Goal: Check status: Check status

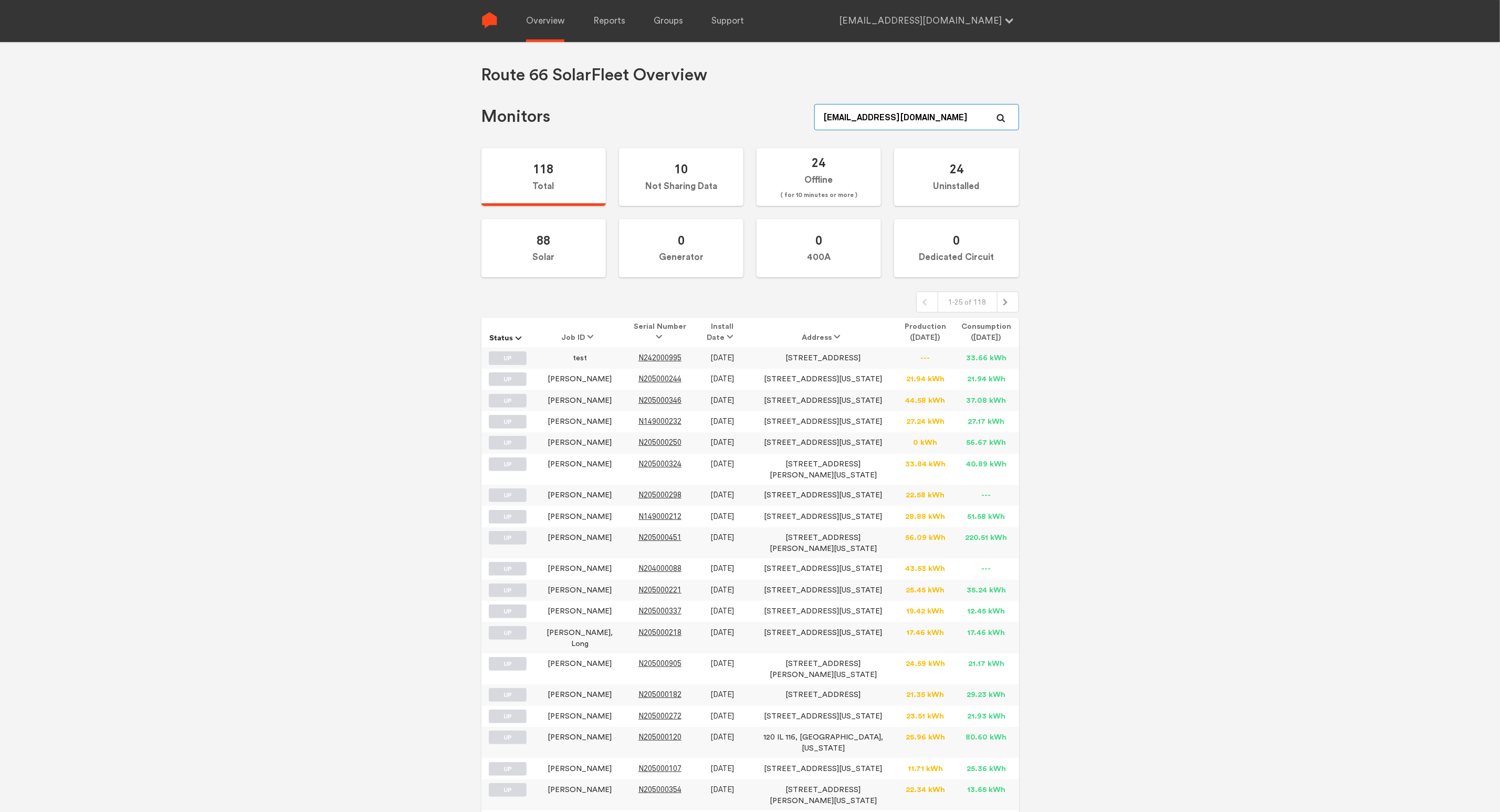
click at [873, 113] on input "[EMAIL_ADDRESS][DOMAIN_NAME]" at bounding box center [916, 117] width 204 height 27
drag, startPoint x: 919, startPoint y: 115, endPoint x: 736, endPoint y: 107, distance: 183.2
click at [736, 107] on div "Monitors [EMAIL_ADDRESS][DOMAIN_NAME]" at bounding box center [750, 117] width 538 height 27
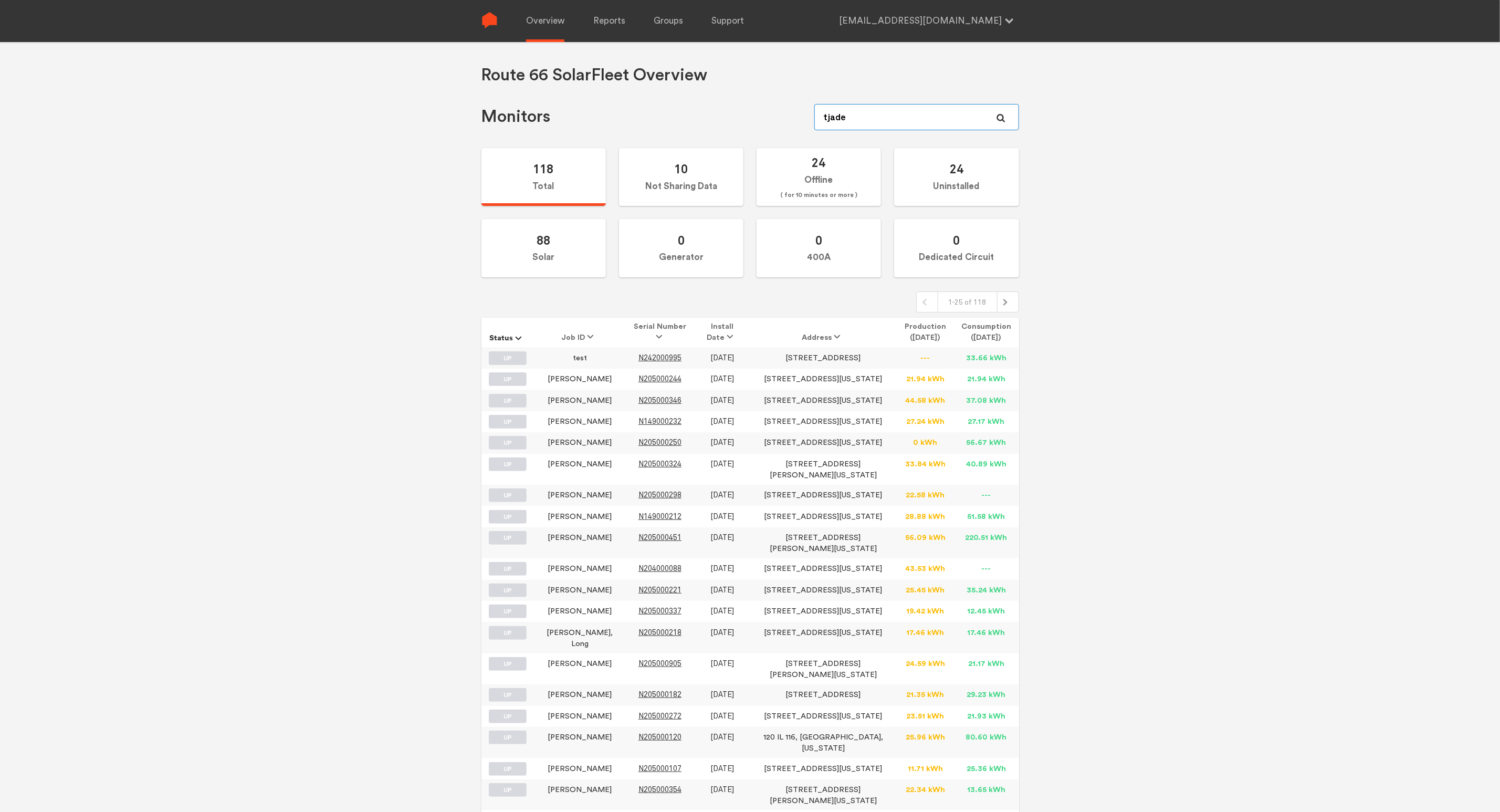
type input "[PERSON_NAME]"
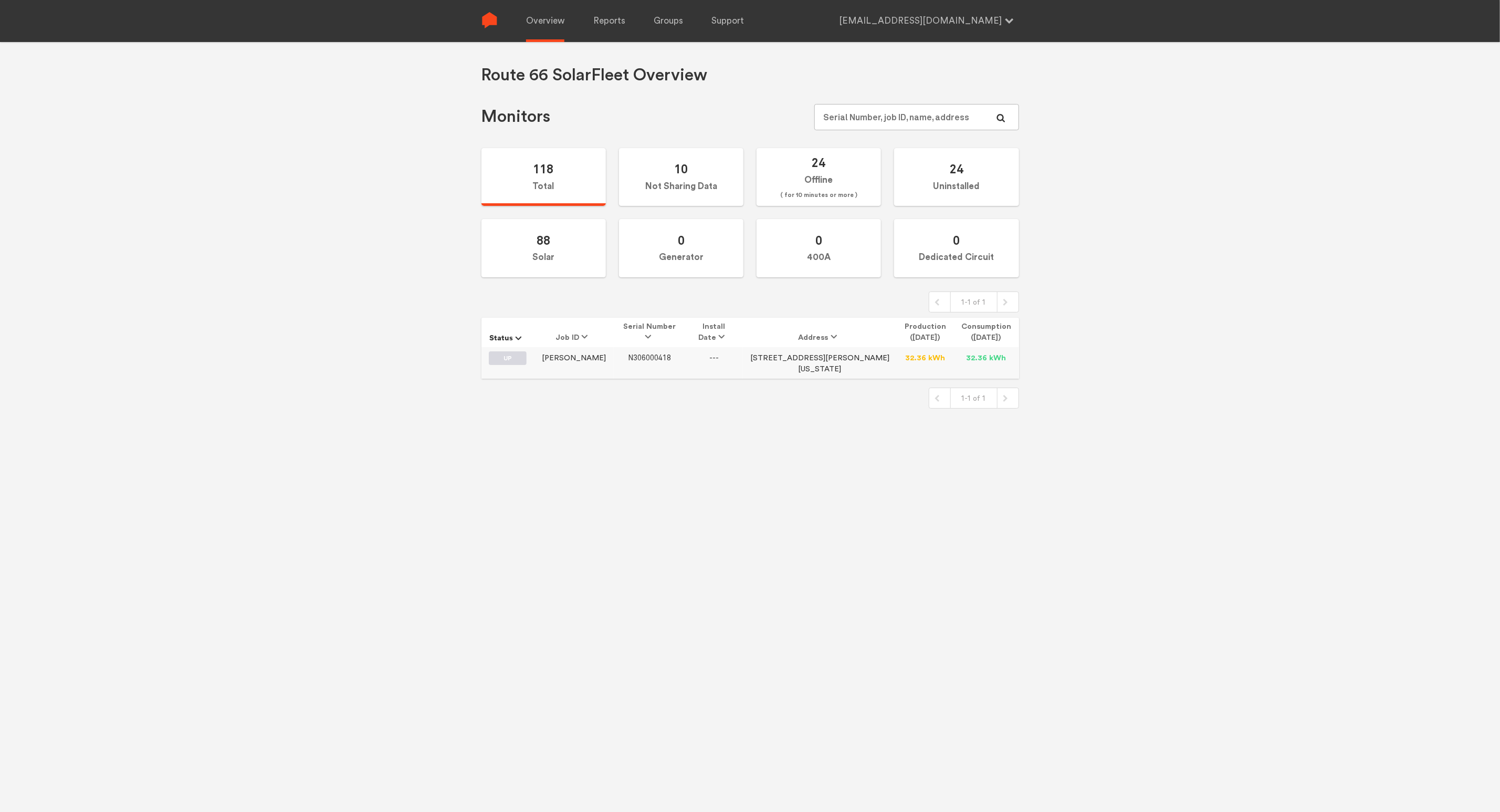
click at [648, 354] on span "N306000418" at bounding box center [649, 358] width 43 height 9
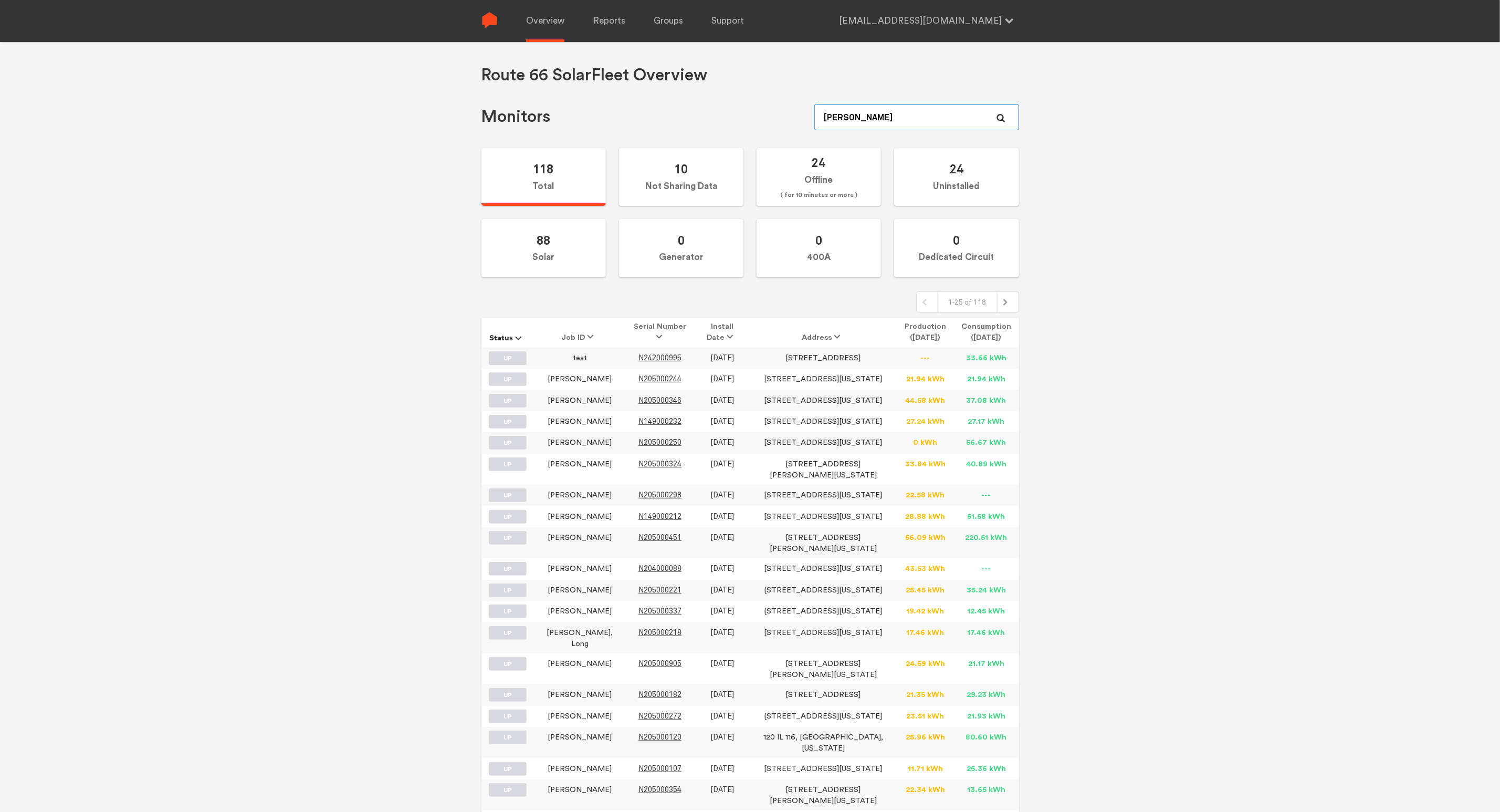
click at [864, 109] on input "[PERSON_NAME]" at bounding box center [916, 117] width 204 height 27
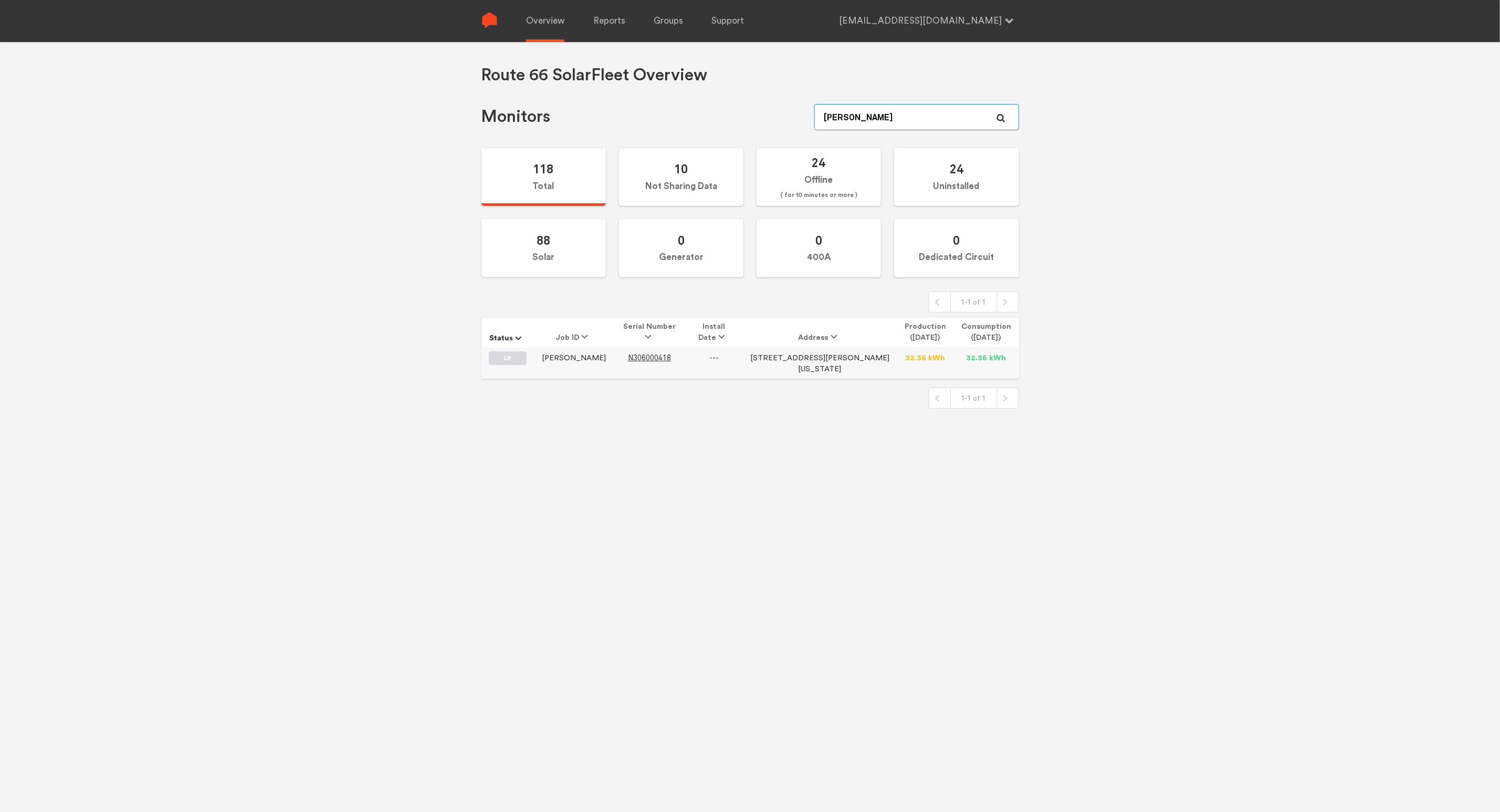
type input "[PERSON_NAME]"
